Goal: Navigation & Orientation: Find specific page/section

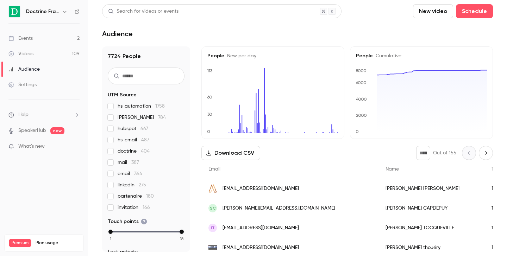
click at [64, 11] on icon "button" at bounding box center [65, 12] width 6 height 6
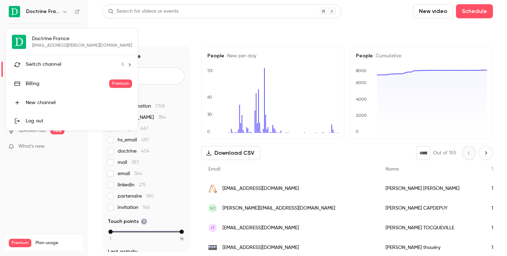
click at [54, 66] on span "Switch channel" at bounding box center [44, 64] width 36 height 7
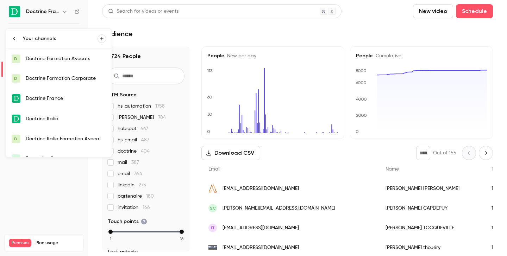
click at [56, 83] on link "D Doctrine Formation Corporate" at bounding box center [59, 79] width 106 height 20
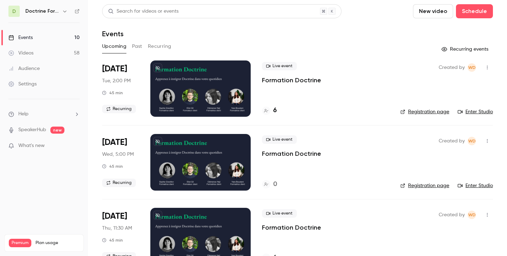
click at [137, 47] on button "Past" at bounding box center [137, 46] width 10 height 11
click at [272, 111] on div "7" at bounding box center [269, 111] width 14 height 10
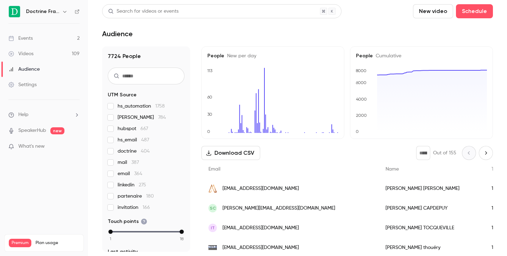
click at [63, 12] on icon "button" at bounding box center [65, 12] width 6 height 6
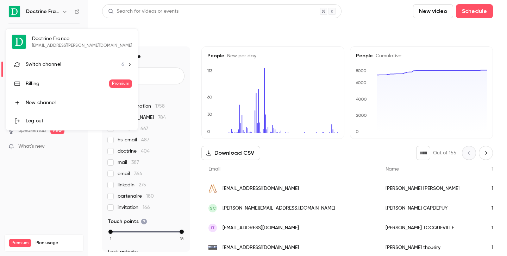
click at [56, 66] on span "Switch channel" at bounding box center [44, 64] width 36 height 7
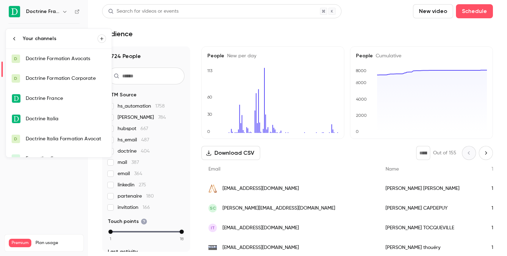
click at [60, 80] on div "Doctrine Formation Corporate" at bounding box center [66, 78] width 80 height 7
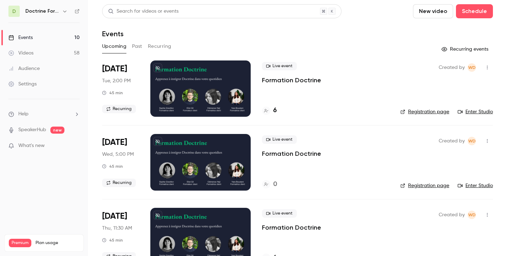
click at [415, 110] on link "Registration page" at bounding box center [425, 112] width 49 height 7
